Goal: Check status

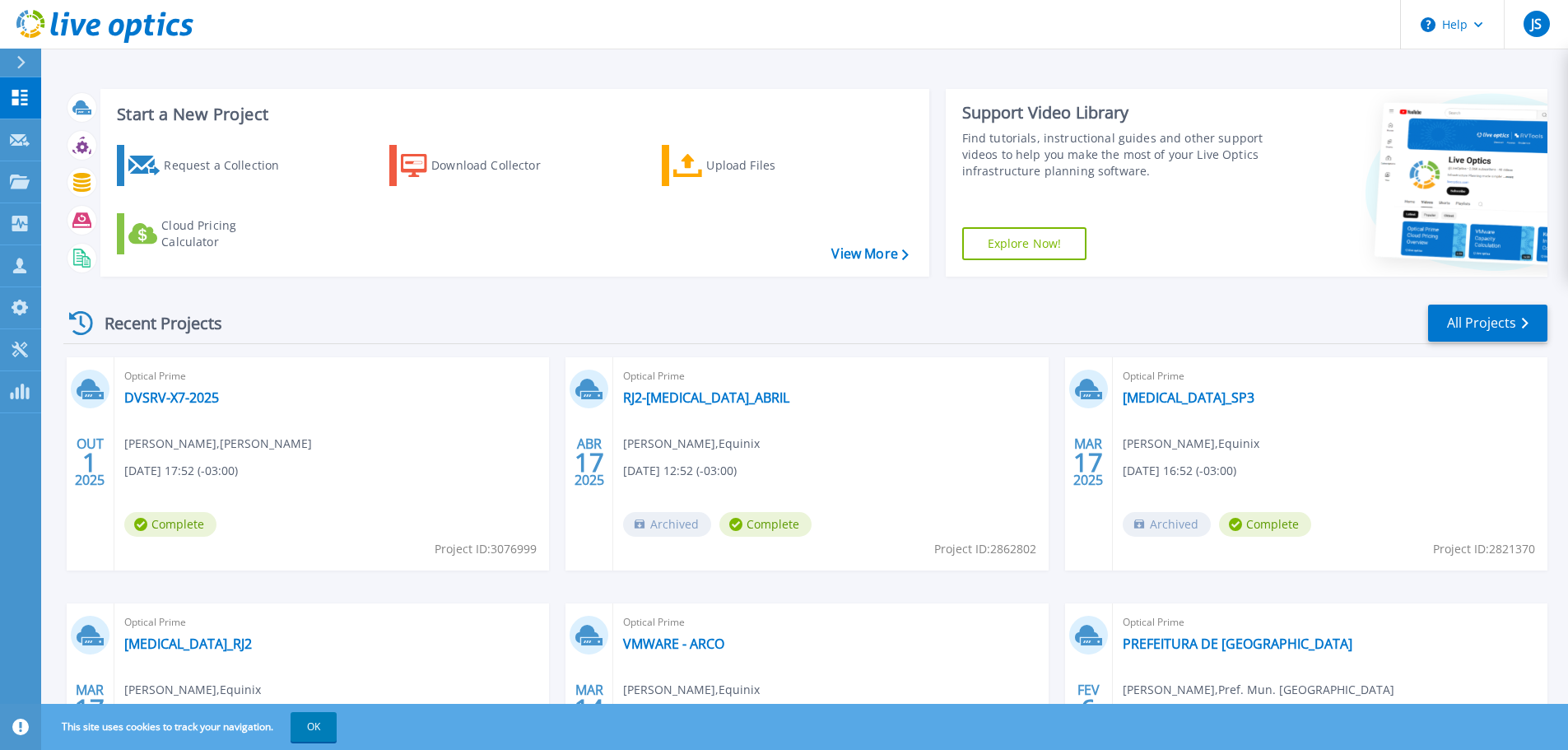
click at [697, 300] on div "Recent Projects All Projects OUT 1 2025 Optical Prime DVSRV-X7-2025 [PERSON_NAM…" at bounding box center [805, 576] width 1484 height 573
click at [627, 301] on div "Recent Projects All Projects OUT 1 2025 Optical Prime DVSRV-X7-2025 [PERSON_NAM…" at bounding box center [805, 576] width 1484 height 573
click at [196, 392] on link "DVSRV-X7-2025" at bounding box center [171, 398] width 94 height 16
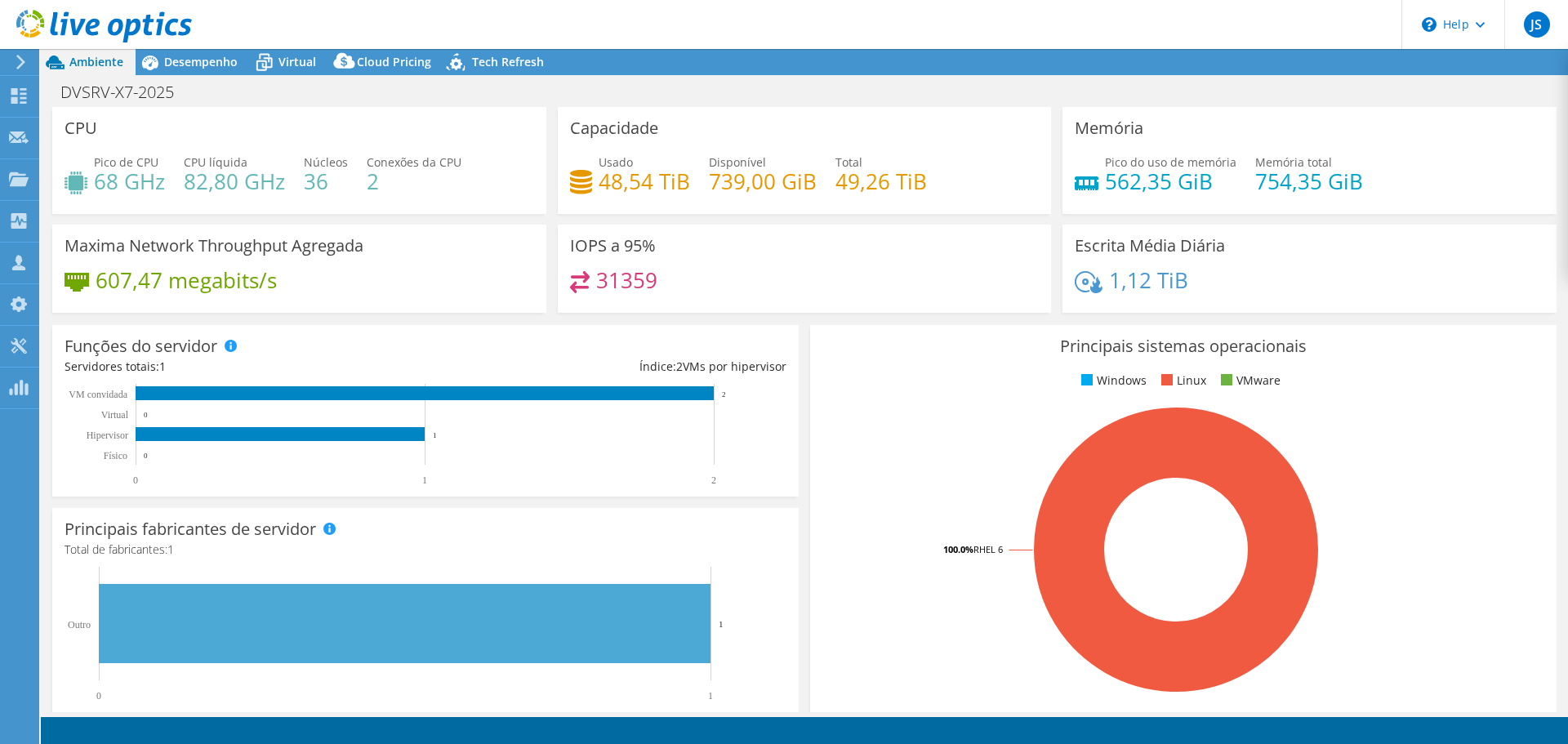
select select "USD"
